Goal: Find specific page/section: Find specific page/section

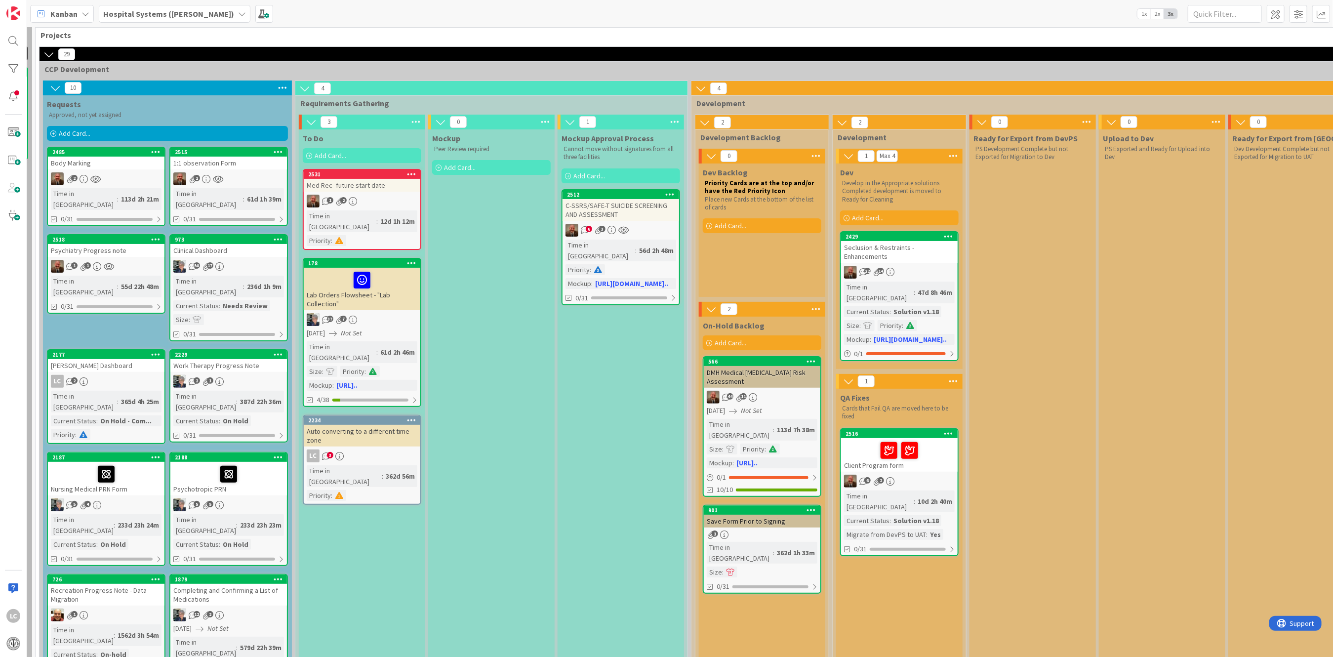
scroll to position [0, 125]
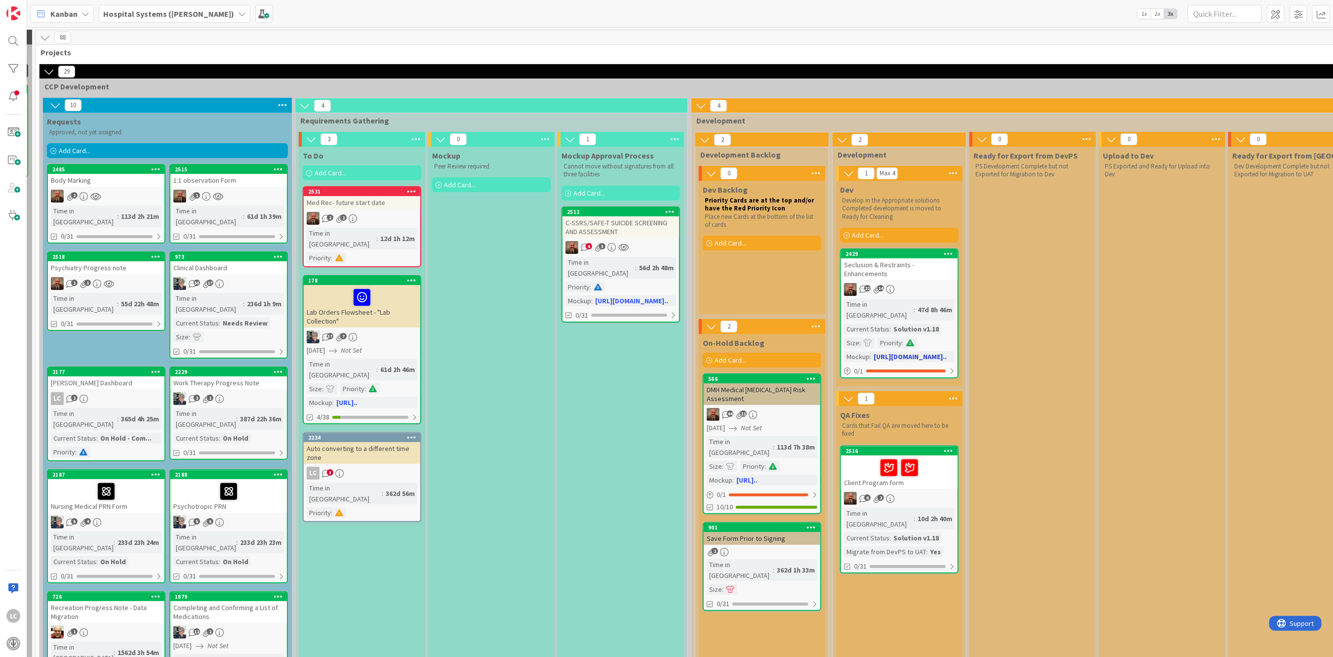
click at [895, 288] on link "2429 Seclusion & Restraints - Enhancements 22 14 Time in [GEOGRAPHIC_DATA] : 47…" at bounding box center [899, 313] width 119 height 130
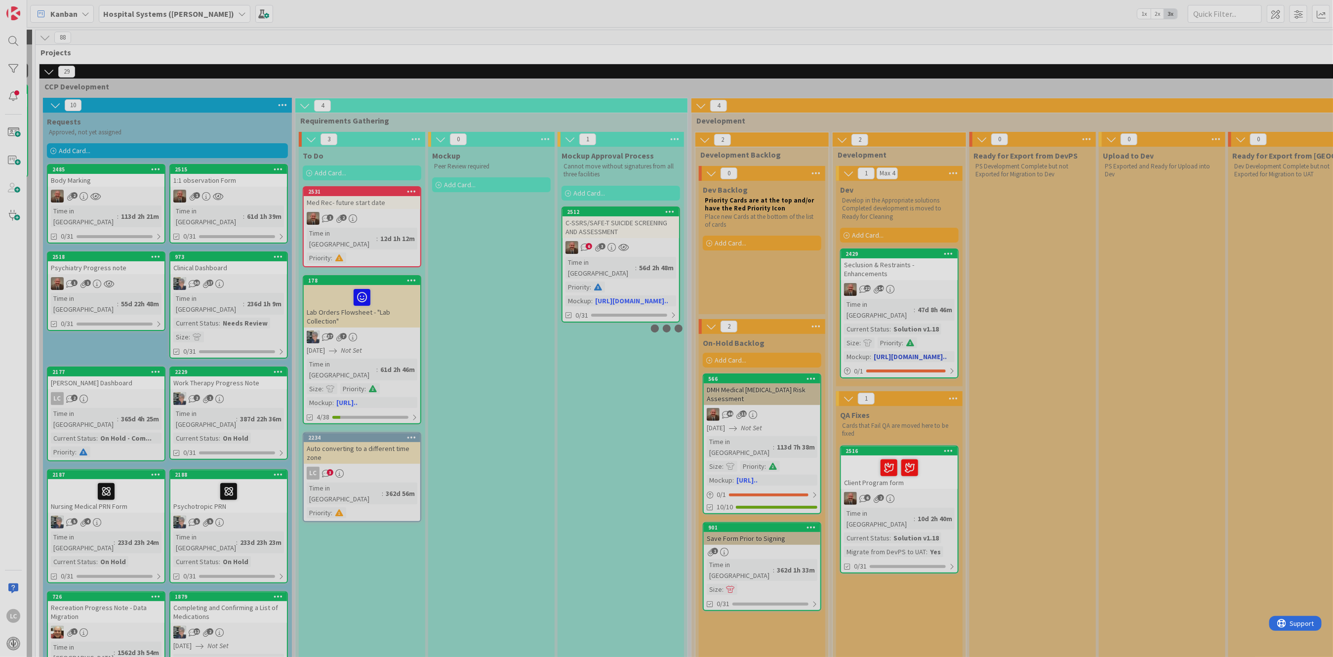
click at [895, 288] on div at bounding box center [666, 328] width 1333 height 657
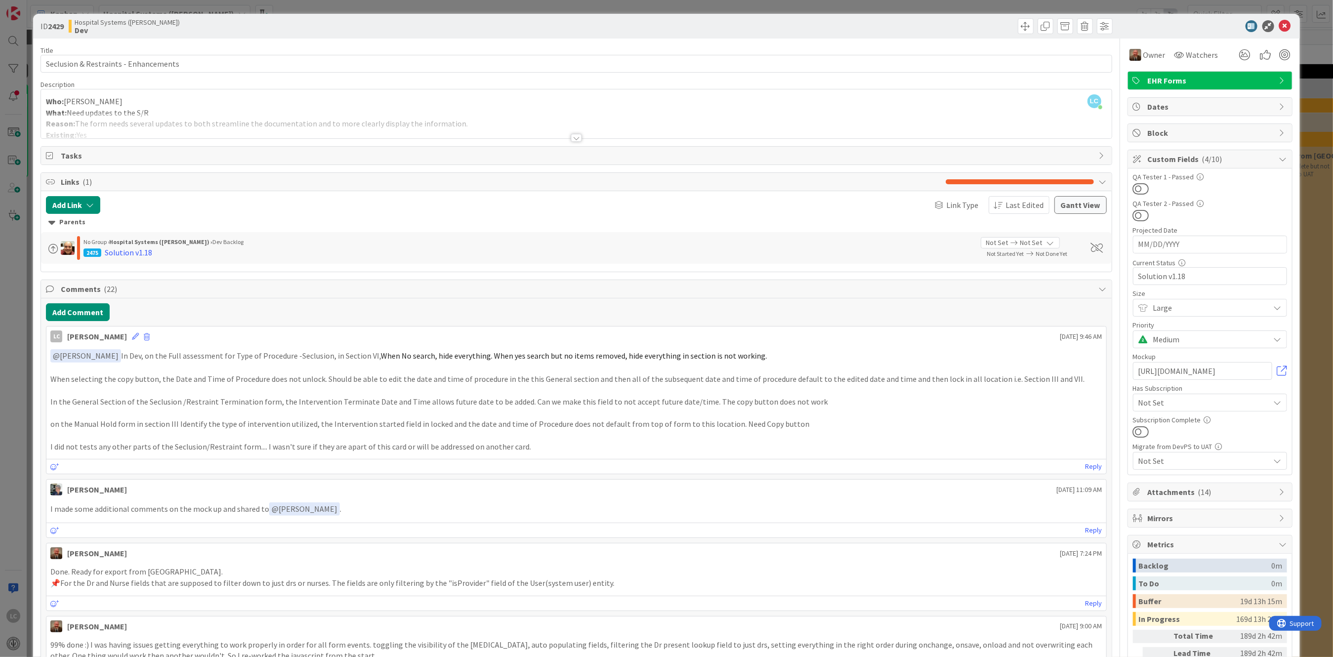
click at [571, 135] on div at bounding box center [576, 138] width 11 height 8
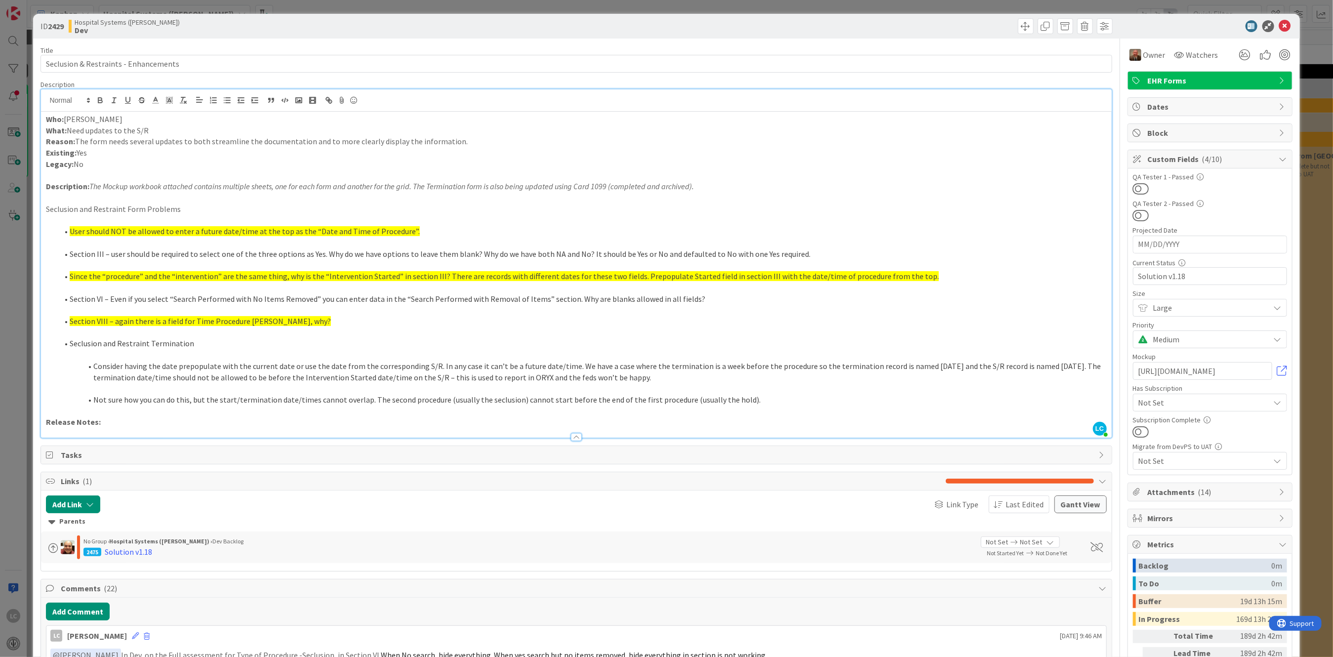
click at [1277, 15] on div "ID 2429 Hospital Systems ([PERSON_NAME]" at bounding box center [666, 26] width 1267 height 25
click at [1279, 23] on icon at bounding box center [1285, 26] width 12 height 12
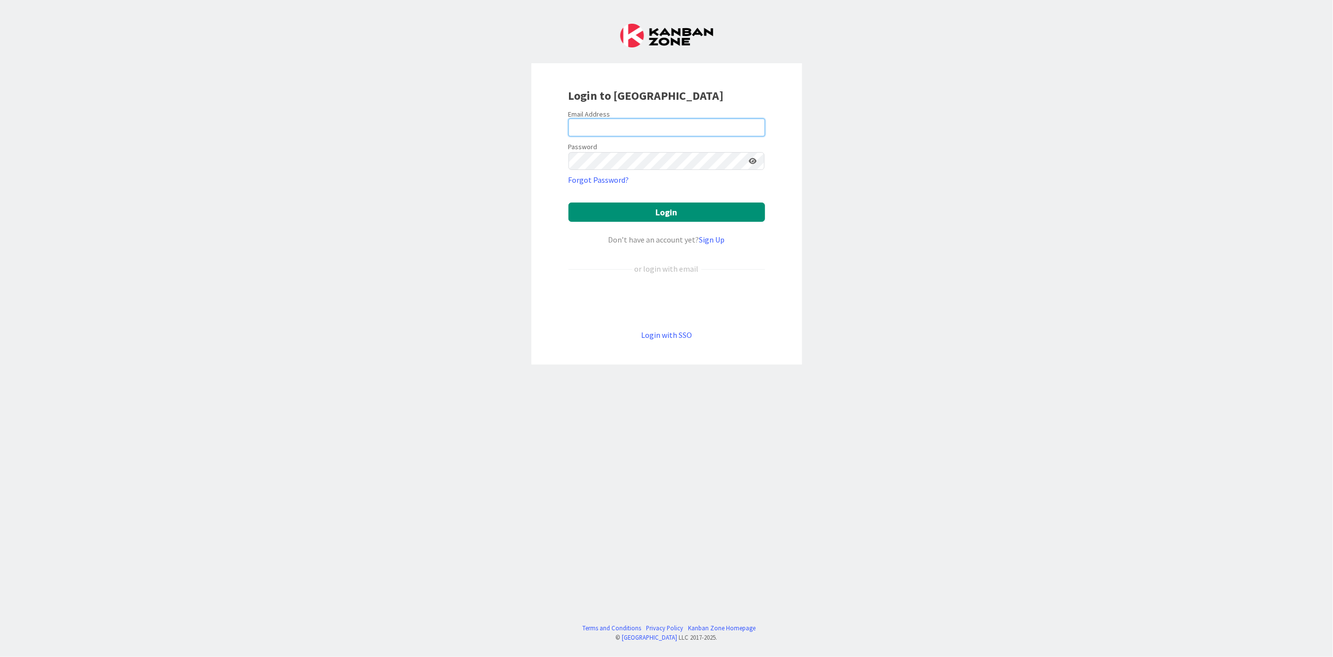
type input "[PERSON_NAME][EMAIL_ADDRESS][PERSON_NAME][DOMAIN_NAME][US_STATE]"
